Goal: Register for event/course

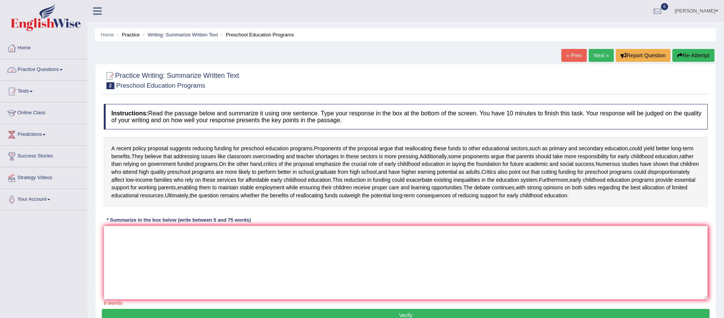
click at [20, 46] on link "Home" at bounding box center [43, 47] width 87 height 19
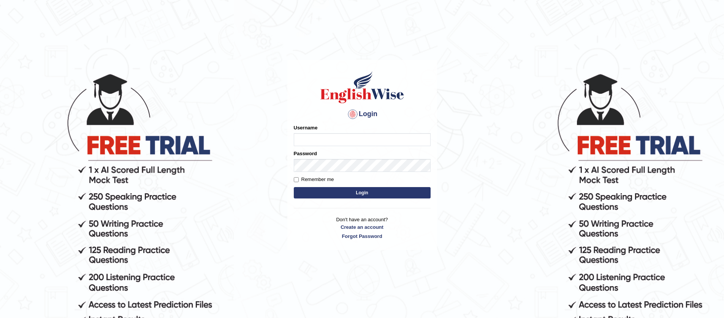
type input "jiwan_parramatta"
click at [378, 193] on button "Login" at bounding box center [362, 192] width 137 height 11
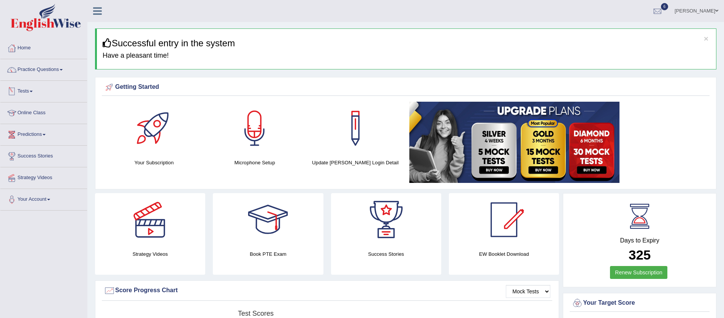
click at [36, 92] on link "Tests" at bounding box center [43, 90] width 87 height 19
click at [41, 122] on link "Take Mock Test" at bounding box center [49, 123] width 71 height 14
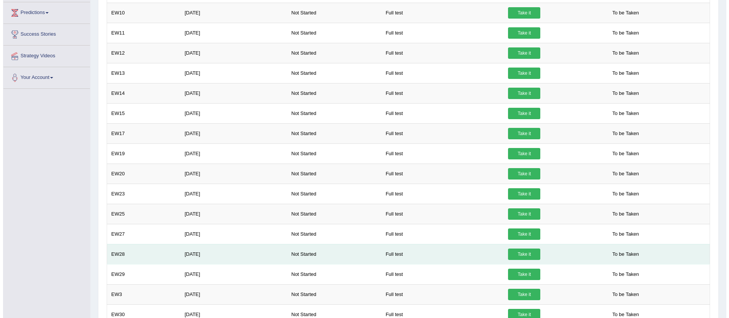
scroll to position [109, 0]
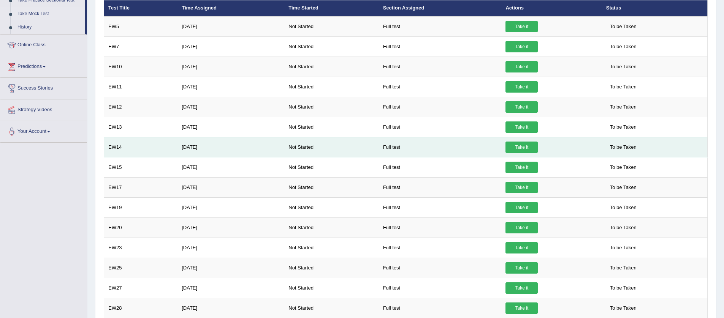
click at [518, 145] on link "Take it" at bounding box center [521, 147] width 32 height 11
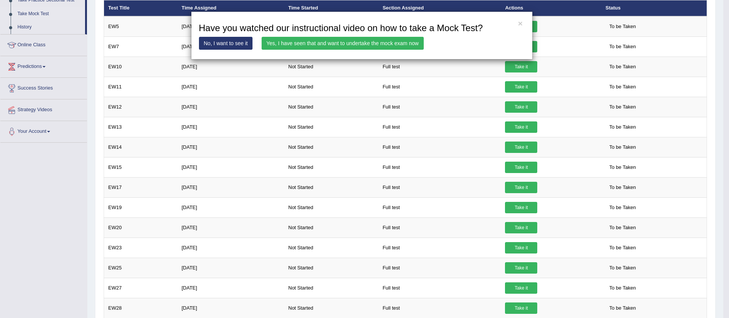
click at [326, 44] on link "Yes, I have seen that and want to undertake the mock exam now" at bounding box center [343, 43] width 162 height 13
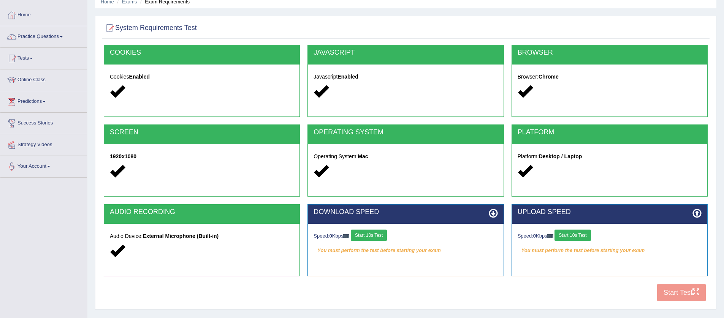
scroll to position [81, 0]
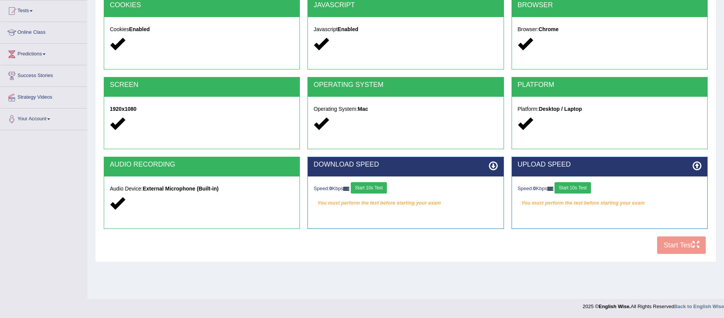
click at [375, 190] on button "Start 10s Test" at bounding box center [369, 187] width 36 height 11
click at [582, 188] on button "Start 10s Test" at bounding box center [572, 187] width 36 height 11
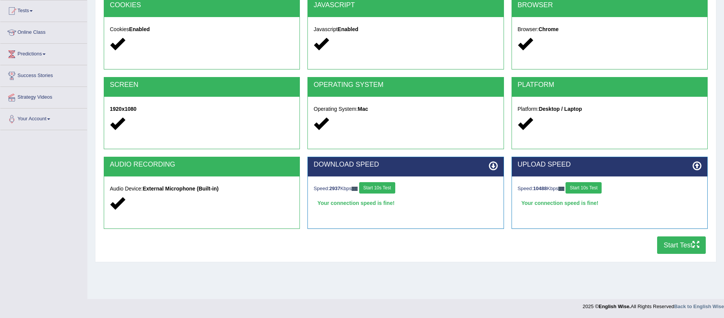
click at [660, 247] on button "Start Test" at bounding box center [681, 245] width 49 height 17
